Goal: Ask a question

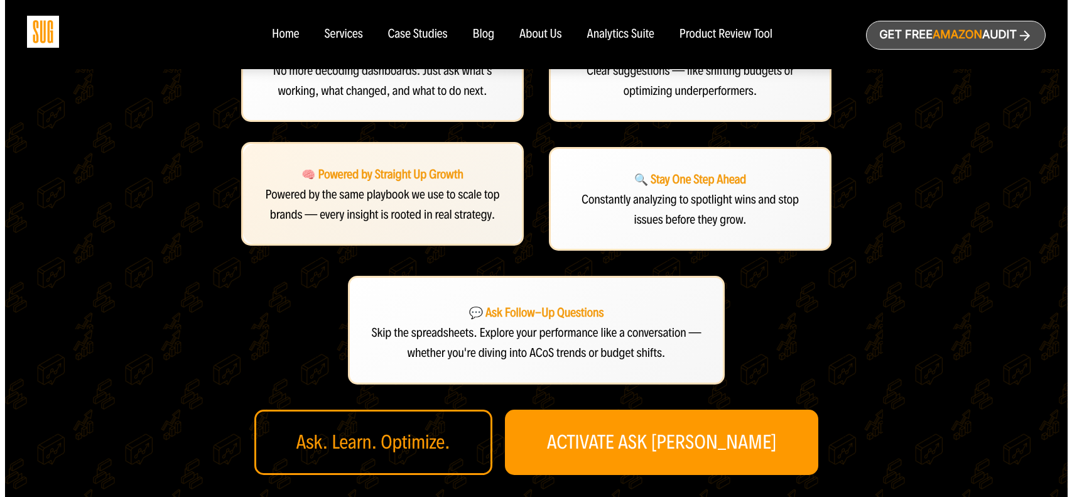
scroll to position [293, 0]
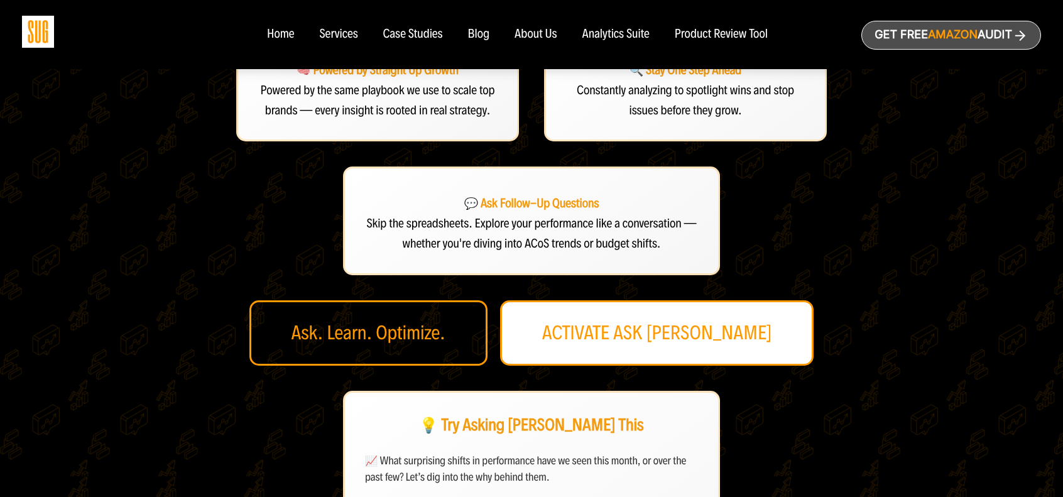
click at [697, 337] on link "ACTIVATE ASK [PERSON_NAME]" at bounding box center [657, 332] width 314 height 65
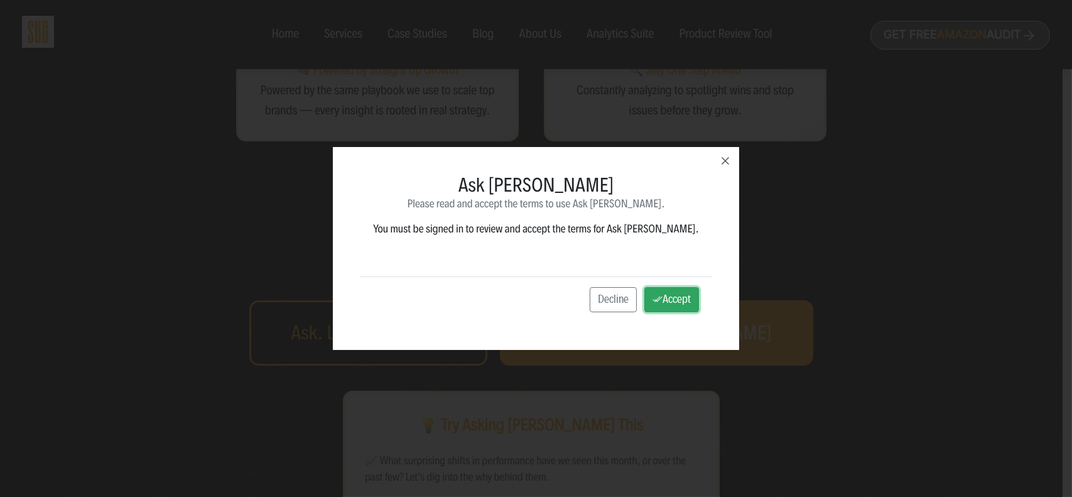
click at [644, 305] on button "Accept" at bounding box center [671, 299] width 55 height 25
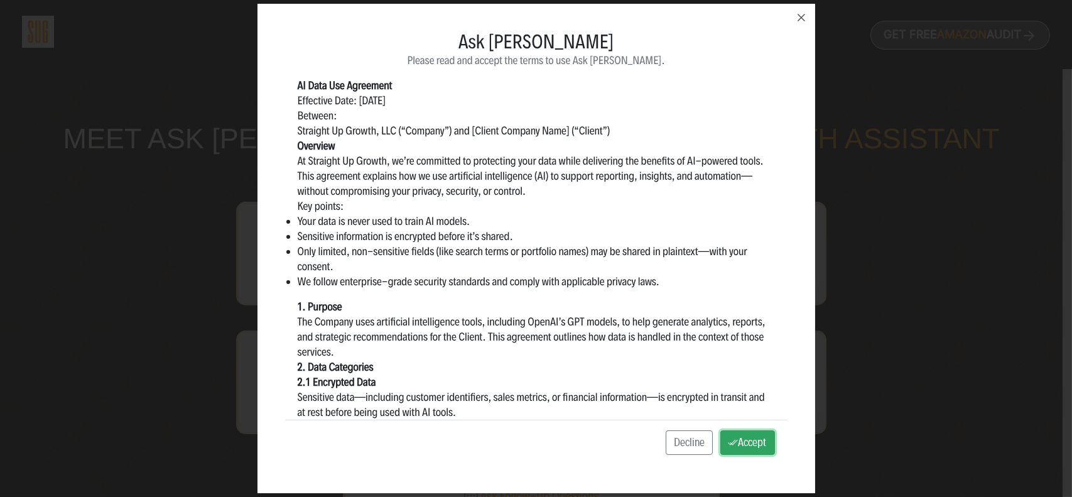
click at [751, 434] on button "Accept" at bounding box center [747, 442] width 55 height 25
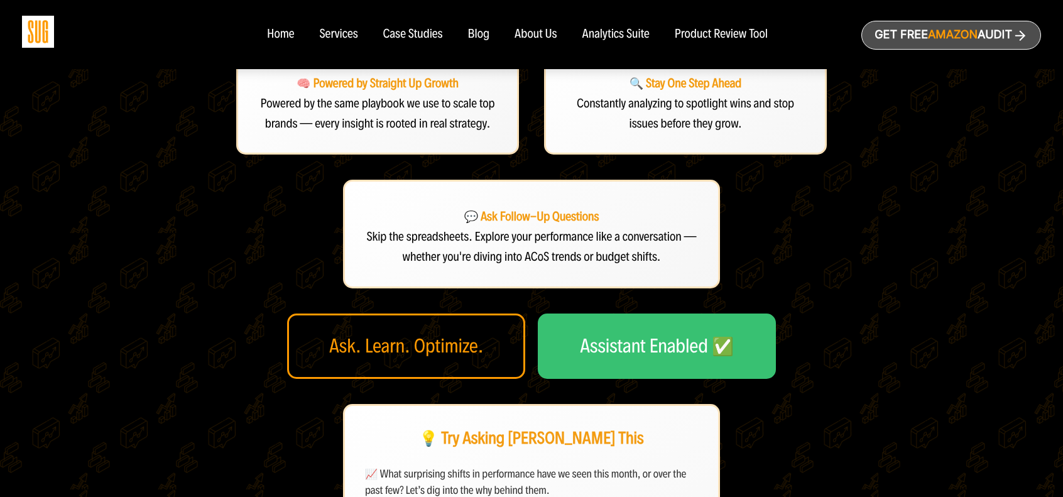
scroll to position [293, 0]
